Goal: Task Accomplishment & Management: Manage account settings

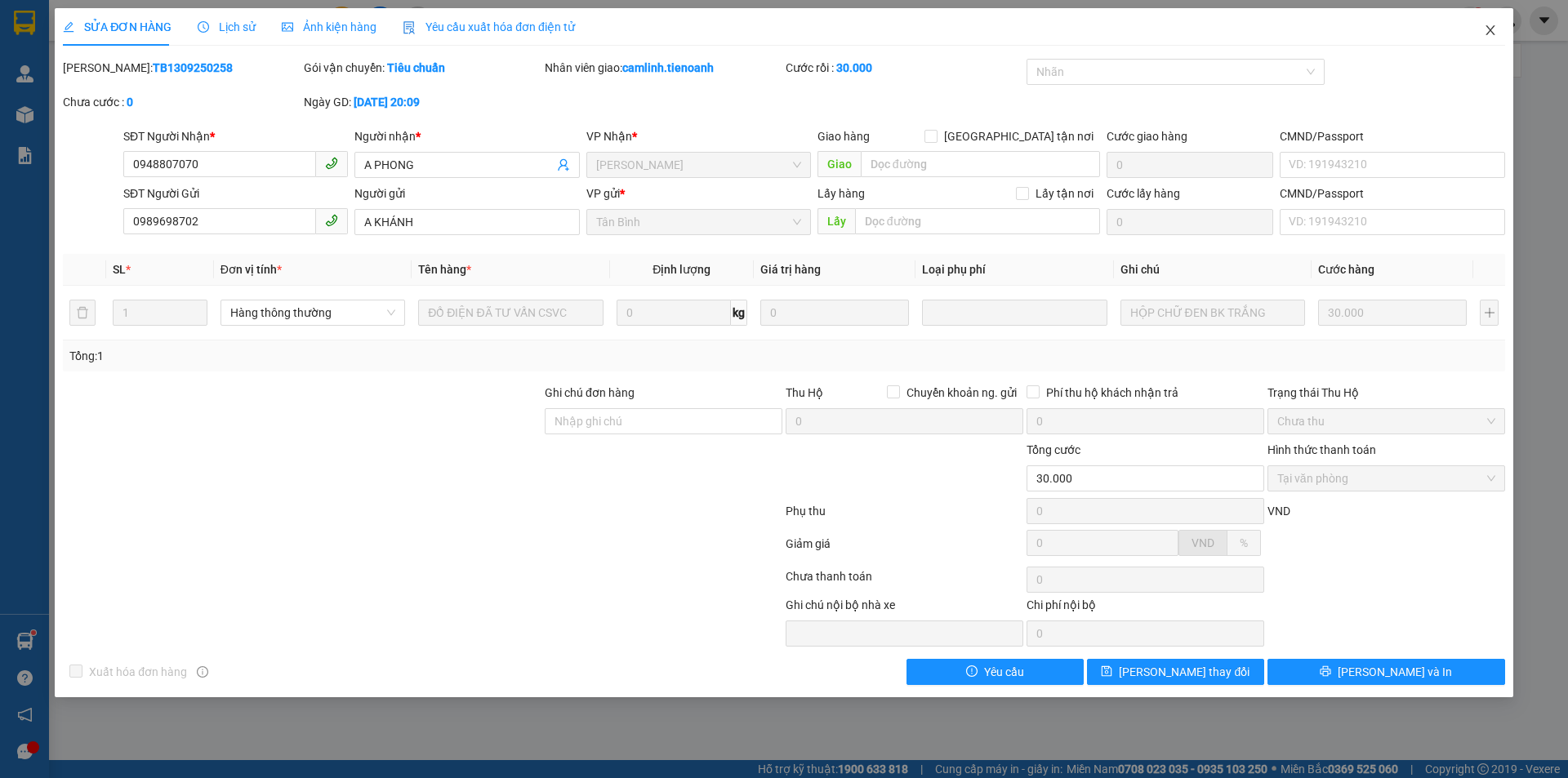
click at [1487, 34] on icon "close" at bounding box center [1490, 31] width 13 height 13
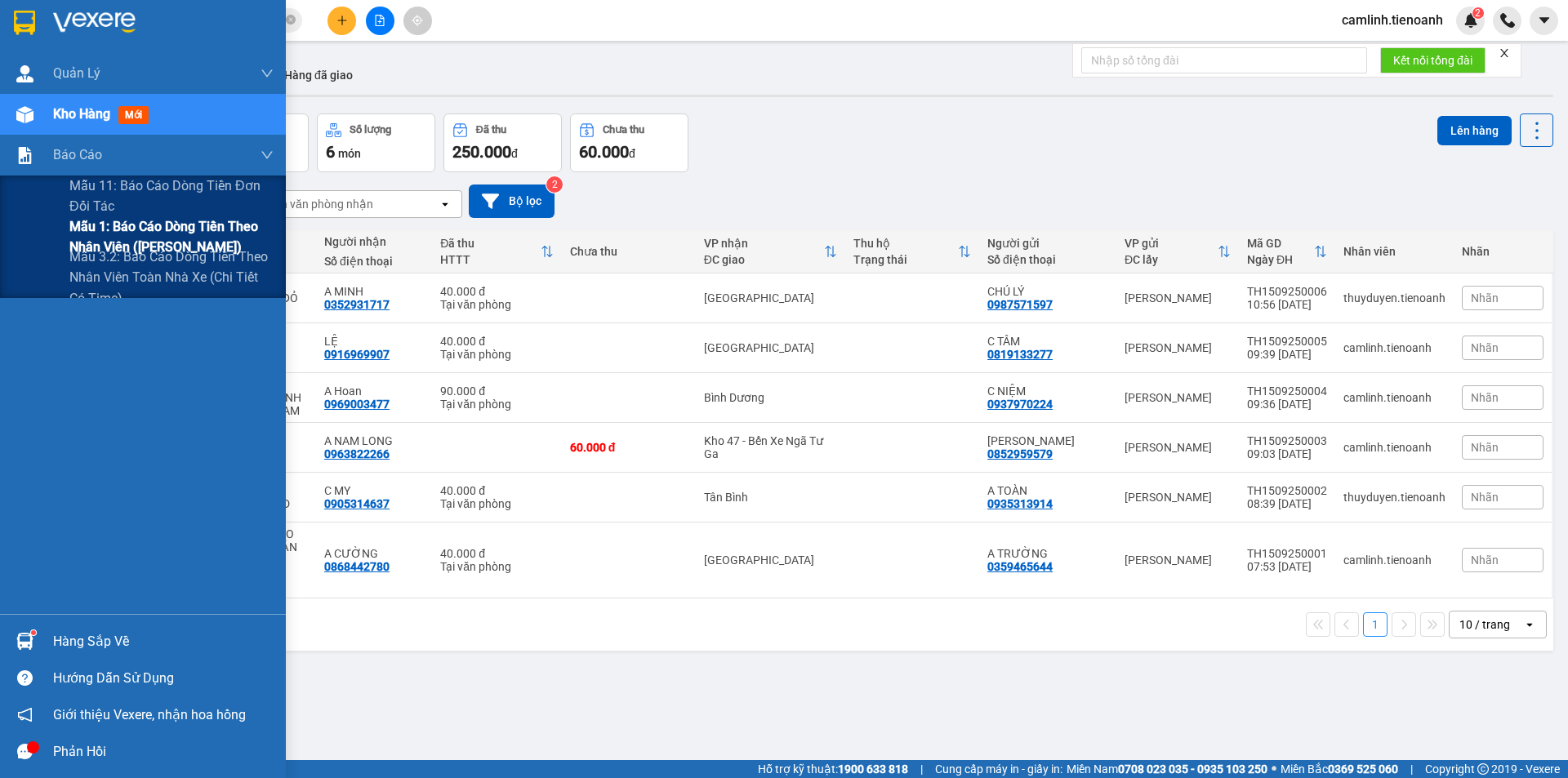
click at [88, 224] on span "Mẫu 1: Báo cáo dòng tiền theo nhân viên ([PERSON_NAME])" at bounding box center [171, 237] width 204 height 40
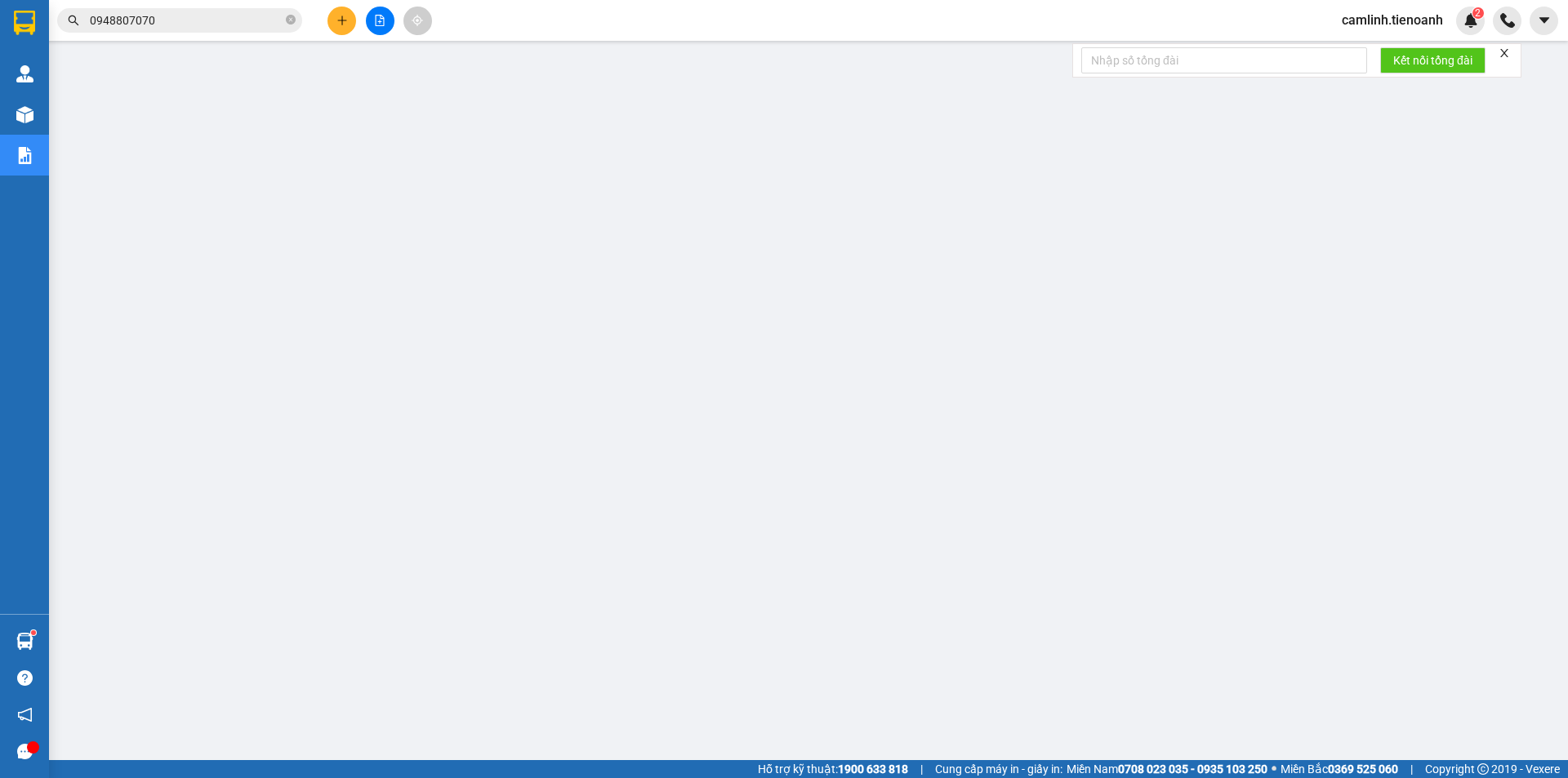
click at [1391, 22] on span "camlinh.tienoanh" at bounding box center [1392, 19] width 128 height 20
click at [1391, 60] on li "Đăng xuất" at bounding box center [1391, 50] width 128 height 26
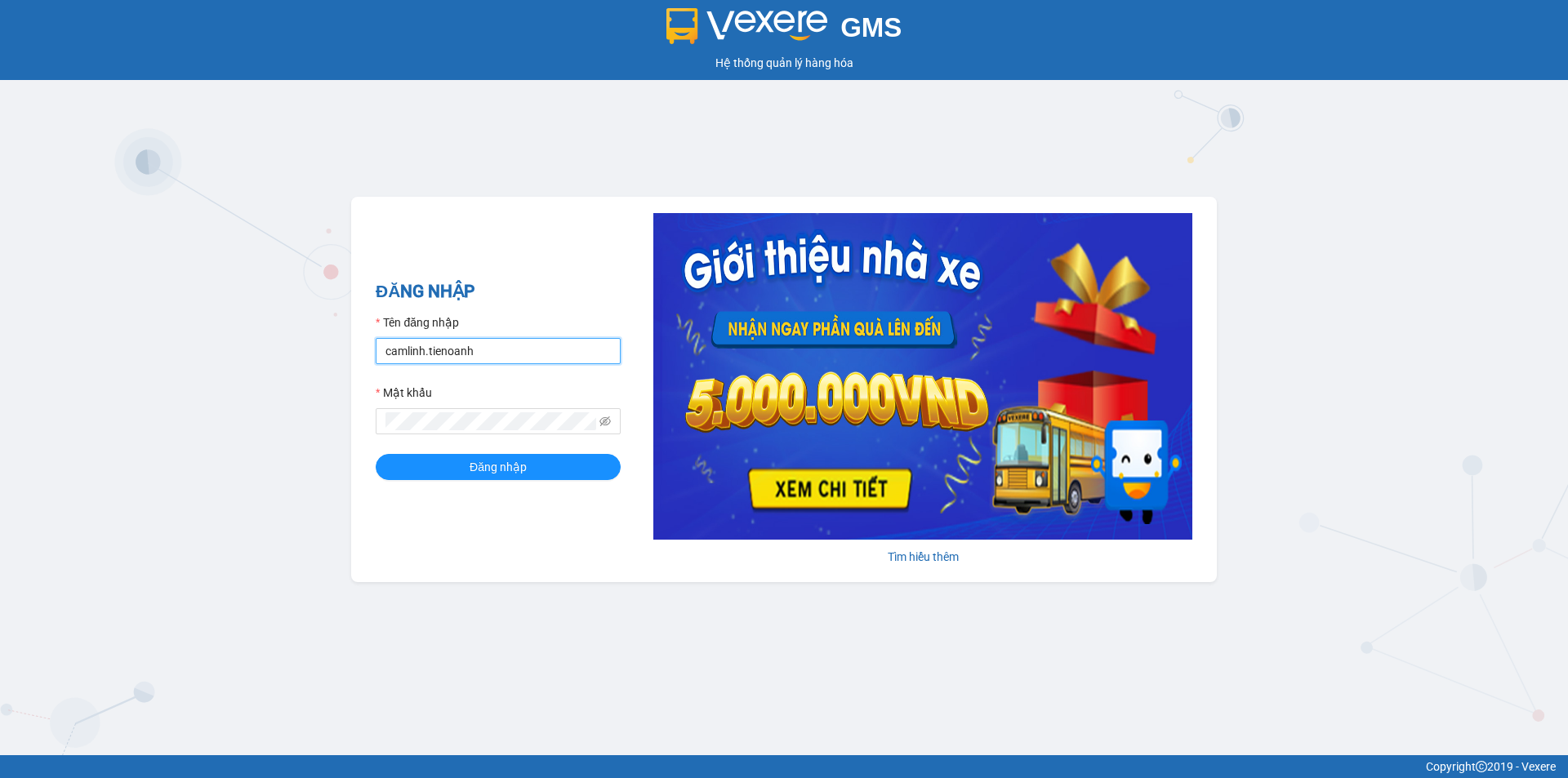
click at [533, 348] on input "camlinh.tienoanh" at bounding box center [498, 351] width 245 height 26
type input "phuongthao.tienoanh"
click at [618, 465] on button "Đăng nhập" at bounding box center [498, 466] width 245 height 26
